Goal: Information Seeking & Learning: Learn about a topic

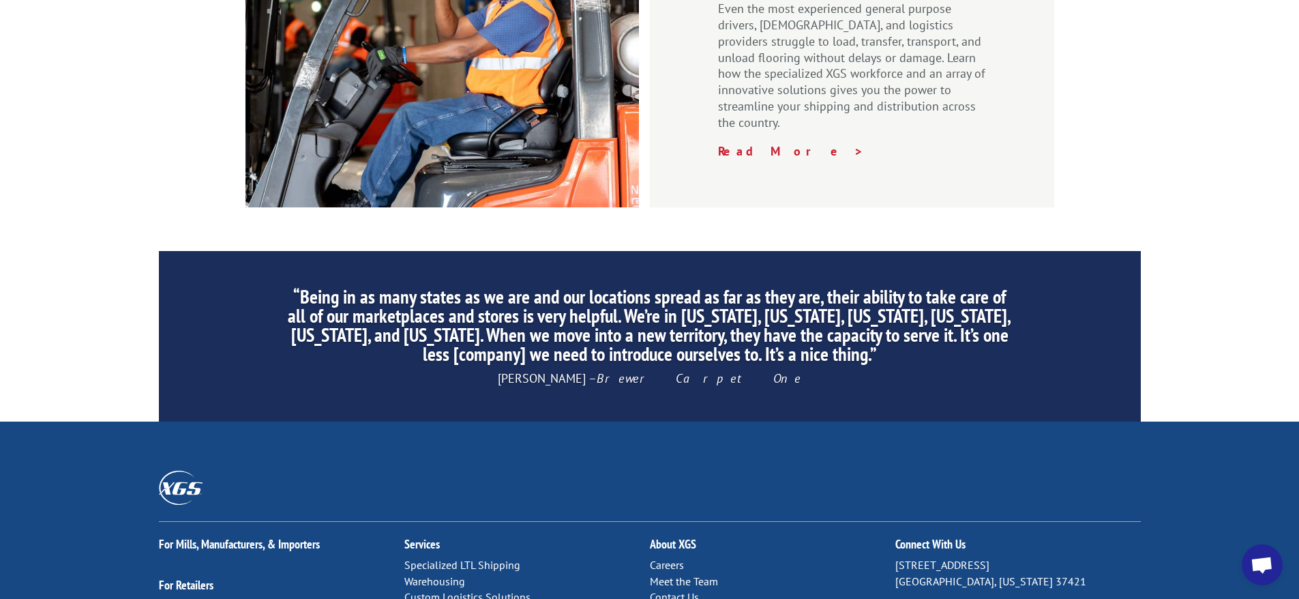
scroll to position [2100, 0]
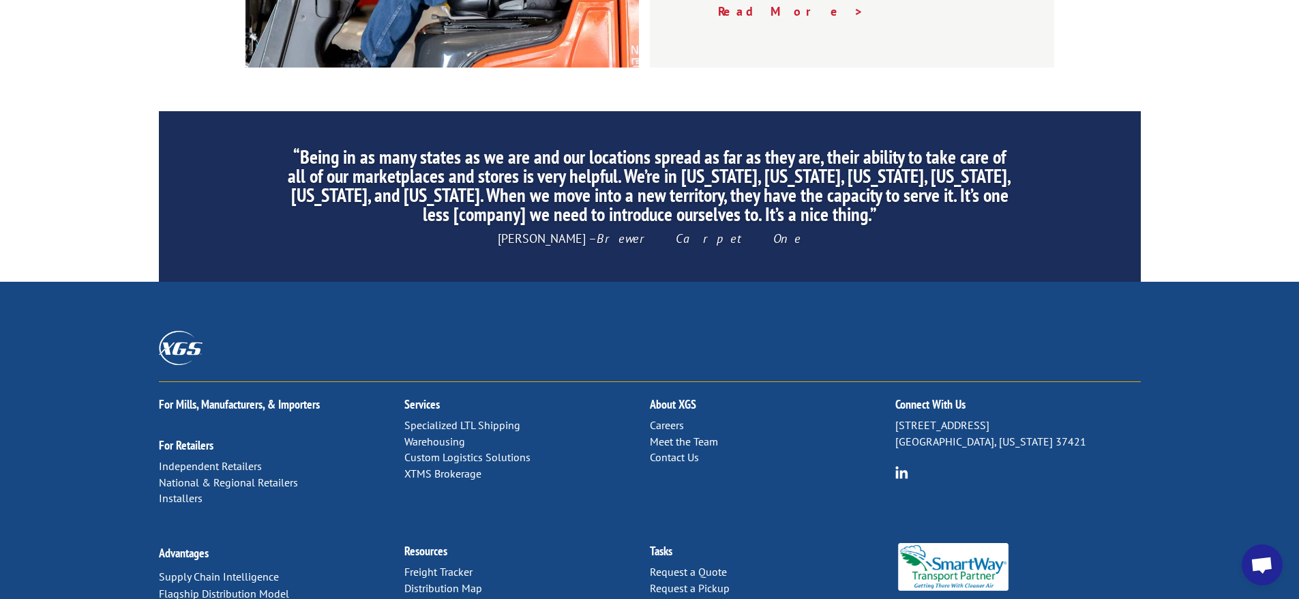
click at [665, 382] on div "About XGS Careers Meet the Team Contact Us" at bounding box center [772, 424] width 245 height 84
click at [666, 396] on link "About XGS" at bounding box center [673, 404] width 46 height 16
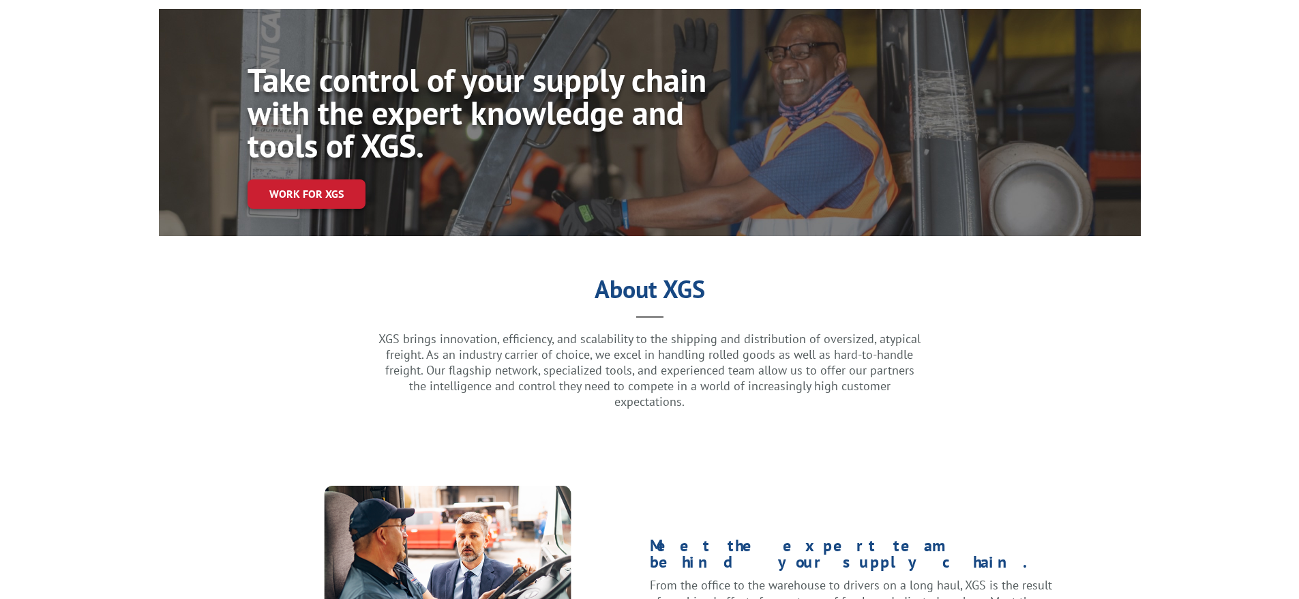
scroll to position [133, 0]
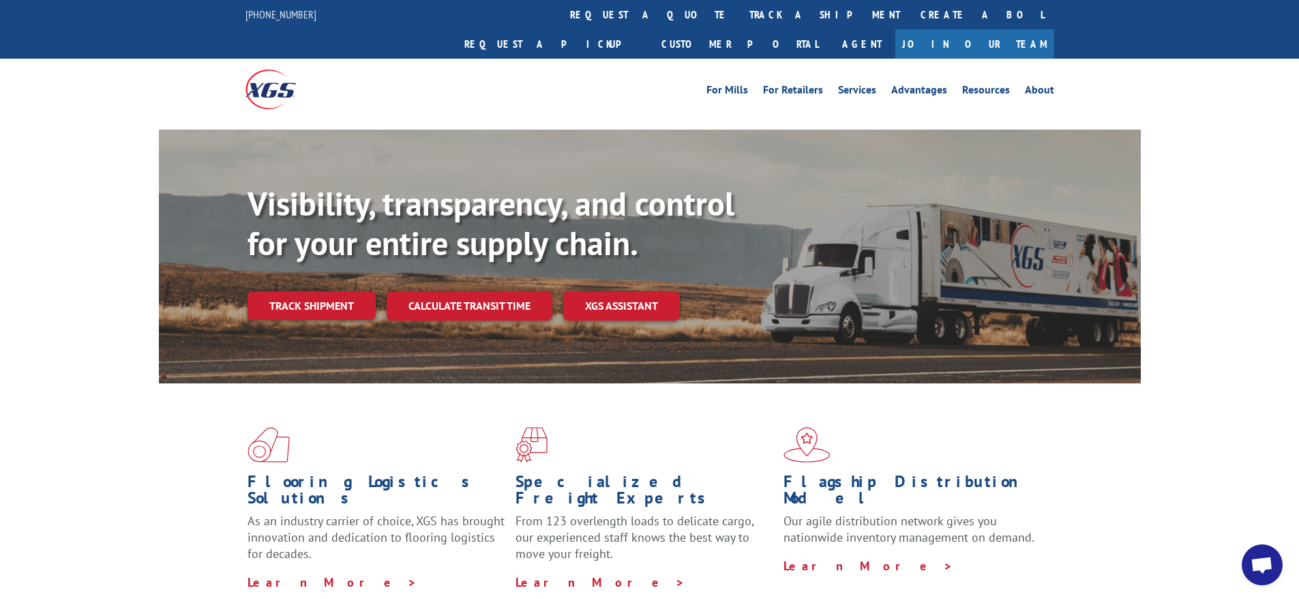
click at [701, 432] on span at bounding box center [649, 444] width 268 height 35
